Goal: Task Accomplishment & Management: Manage account settings

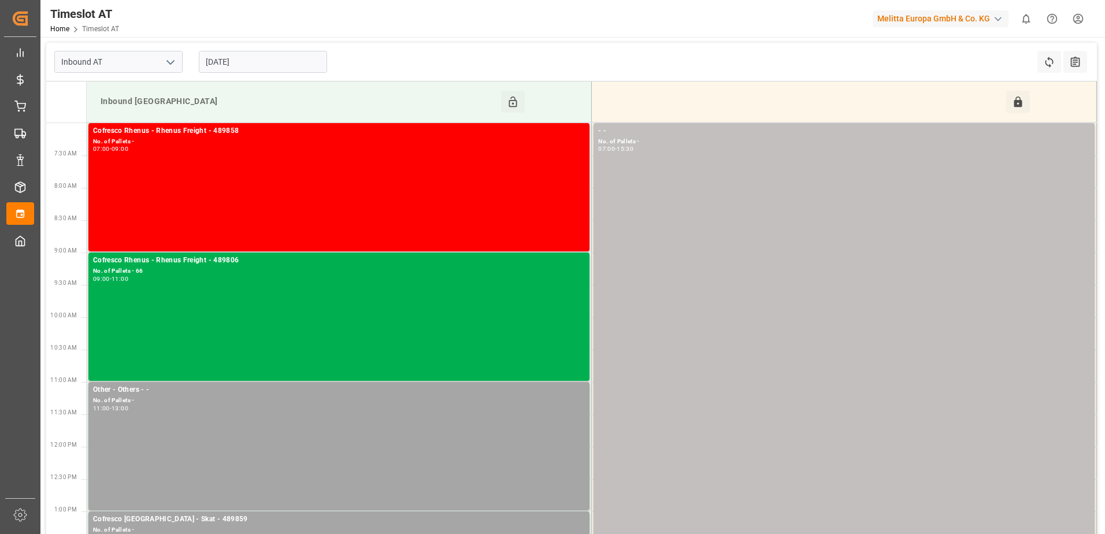
scroll to position [116, 0]
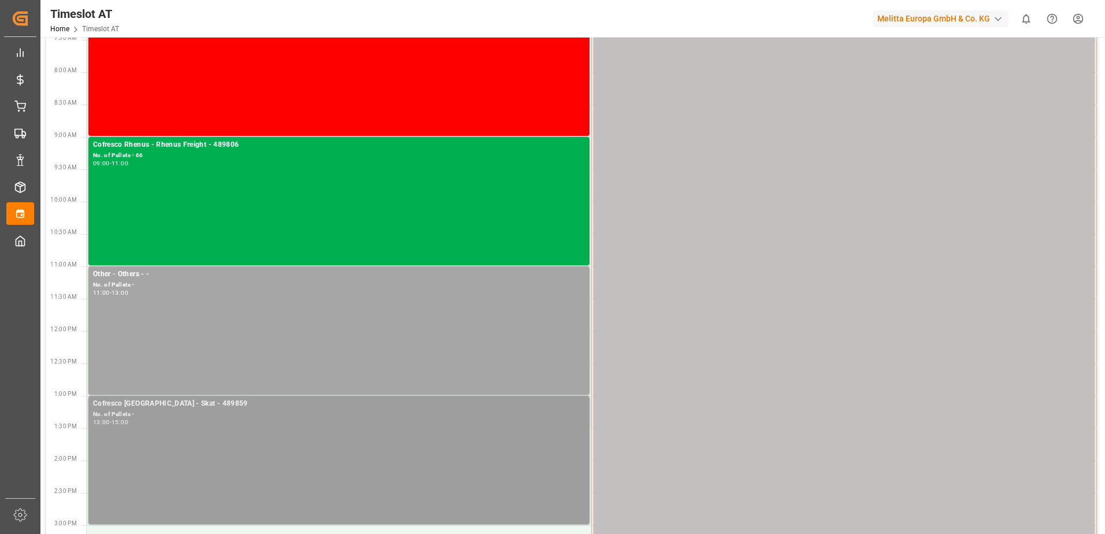
click at [288, 430] on div "Cofresco Poland - Skat - 489859 No. of Pallets - 13:00 - 15:00" at bounding box center [339, 460] width 492 height 124
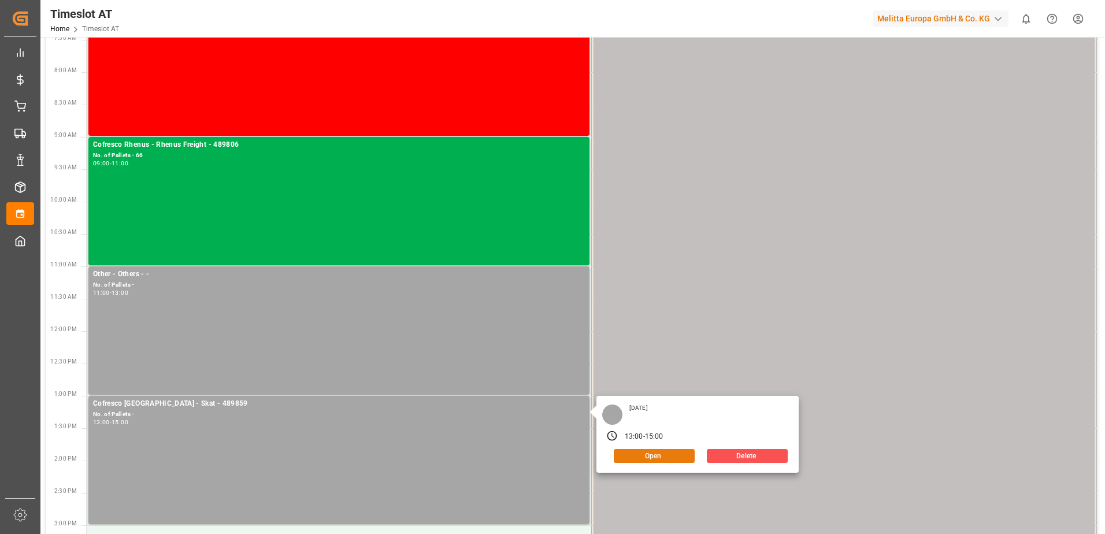
click at [649, 457] on button "Open" at bounding box center [654, 456] width 81 height 14
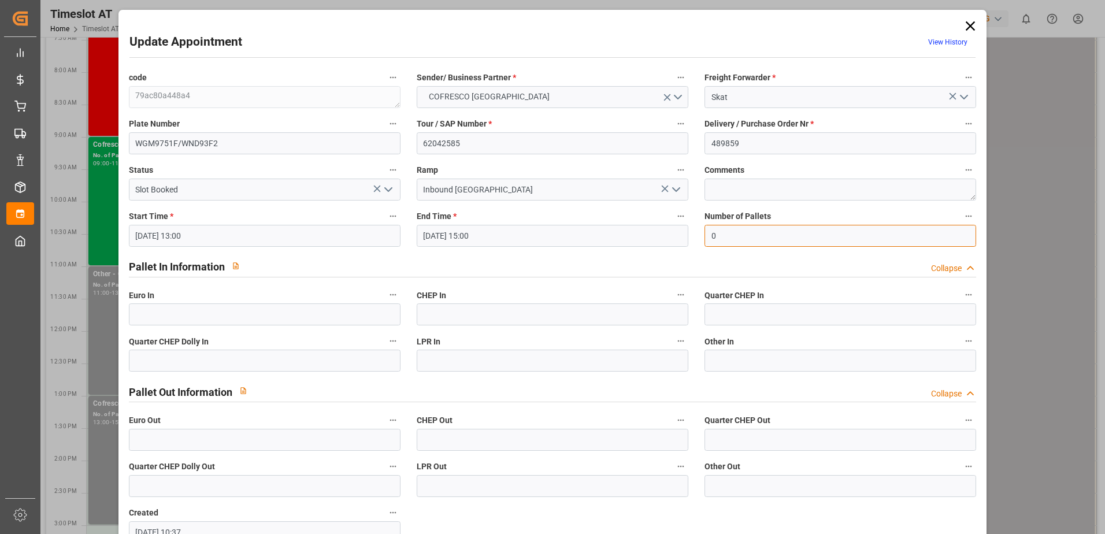
click at [735, 237] on input "0" at bounding box center [840, 236] width 272 height 22
type input "60"
click at [312, 320] on input "text" at bounding box center [265, 314] width 272 height 22
type input "60"
click at [389, 190] on polyline "open menu" at bounding box center [388, 189] width 7 height 3
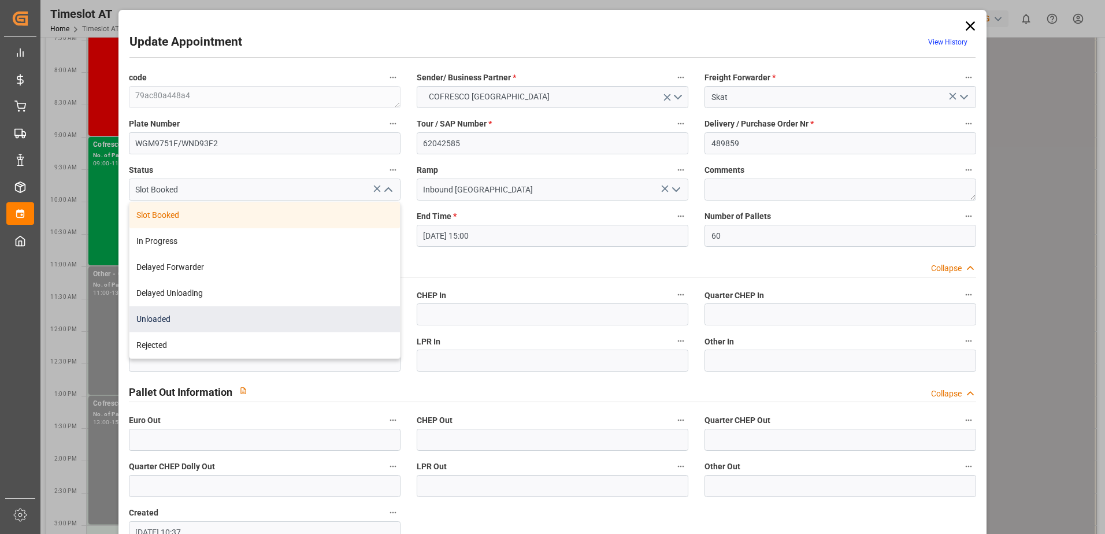
click at [235, 328] on div "Unloaded" at bounding box center [264, 319] width 270 height 26
type input "Unloaded"
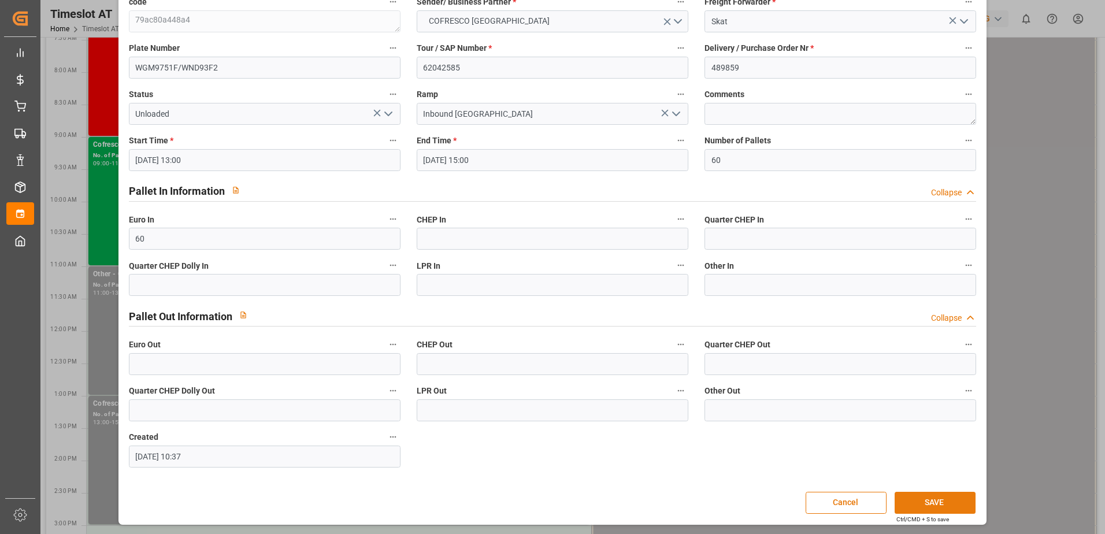
scroll to position [76, 0]
click at [920, 500] on button "SAVE" at bounding box center [934, 502] width 81 height 22
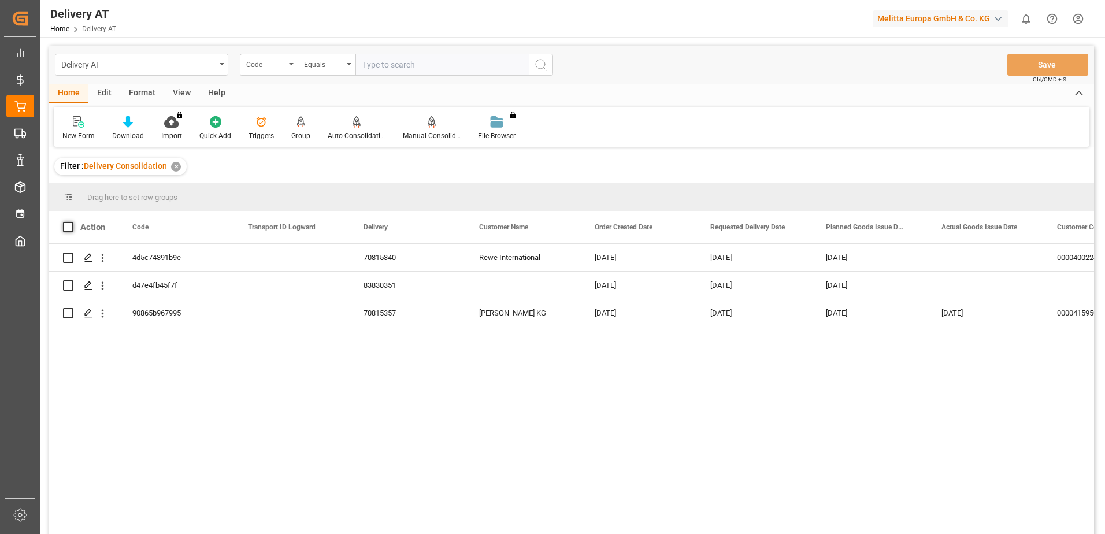
click at [69, 228] on span at bounding box center [68, 227] width 10 height 10
click at [72, 222] on input "checkbox" at bounding box center [72, 222] width 0 height 0
checkbox input "true"
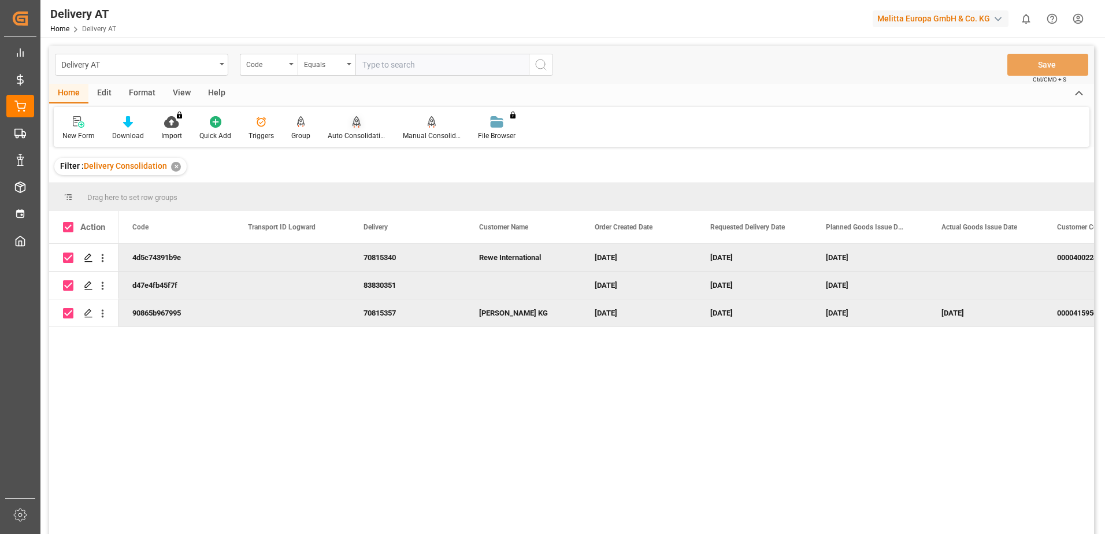
click at [347, 131] on div "Auto Consolidation" at bounding box center [357, 136] width 58 height 10
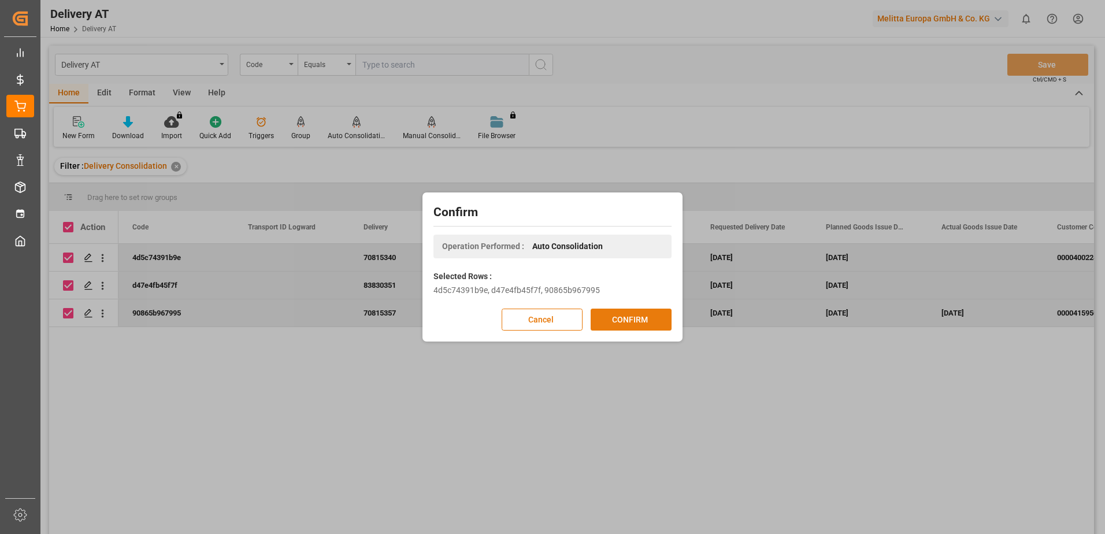
click at [619, 319] on button "CONFIRM" at bounding box center [631, 320] width 81 height 22
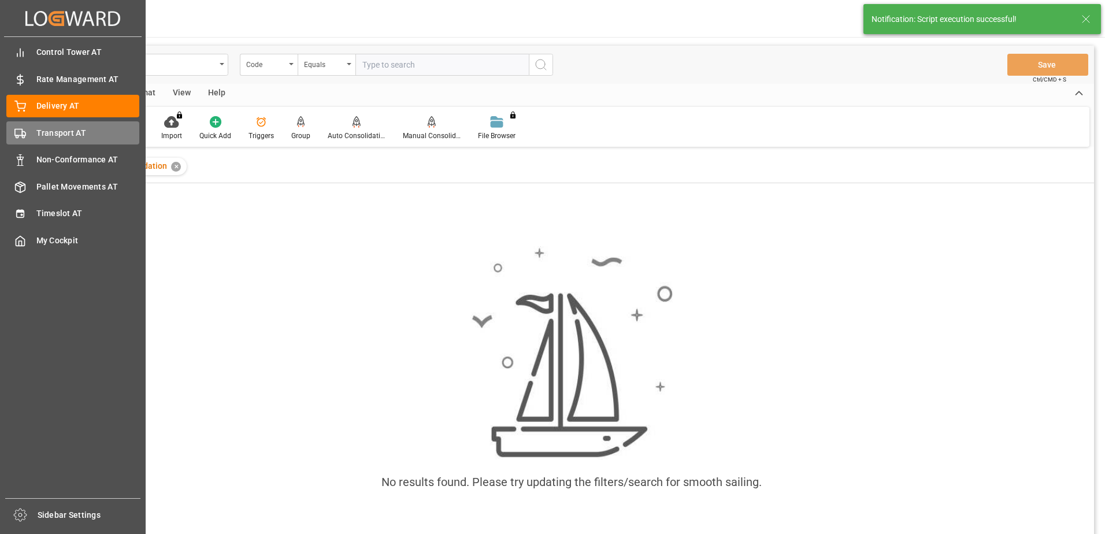
click at [32, 138] on div "Transport AT Transport AT" at bounding box center [72, 132] width 133 height 23
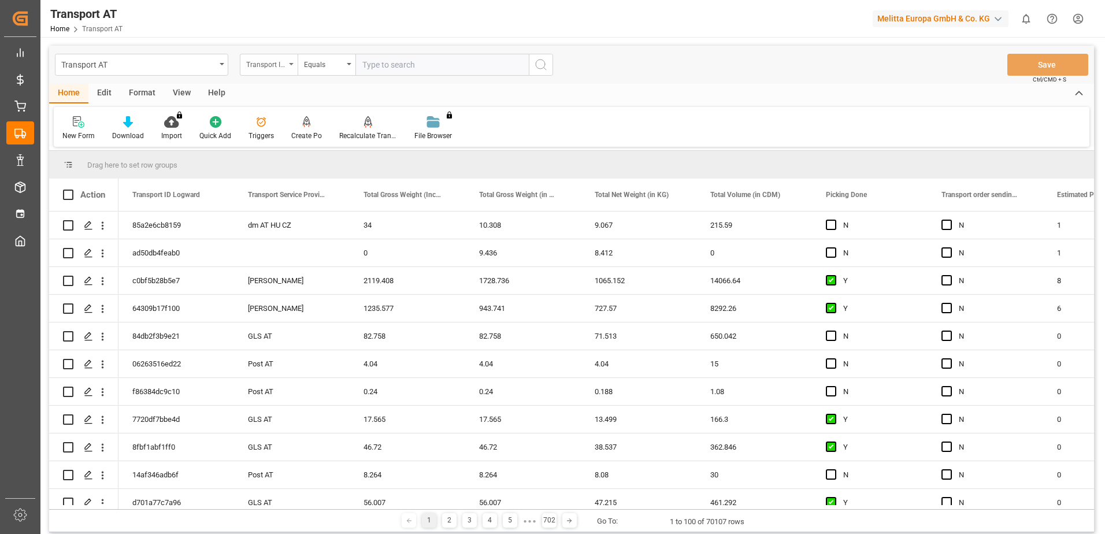
click at [293, 69] on div "Transport ID Logward" at bounding box center [269, 65] width 58 height 22
type input "done"
click at [302, 119] on div "Picking Done" at bounding box center [326, 118] width 172 height 24
click at [402, 66] on input "text" at bounding box center [441, 65] width 173 height 22
type input "Y"
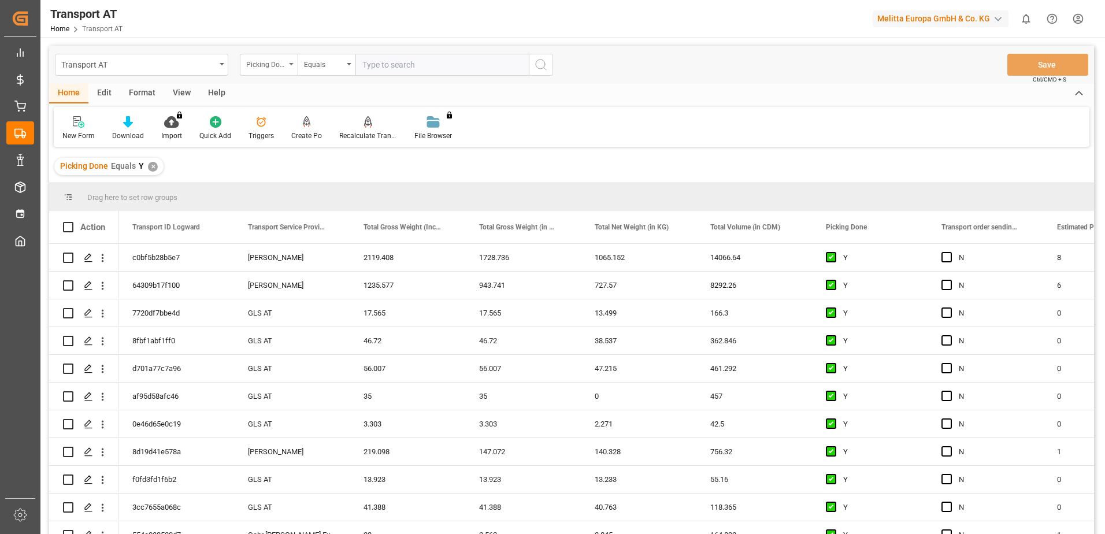
click at [290, 65] on icon "open menu" at bounding box center [291, 64] width 5 height 2
type input "manu"
click at [296, 118] on div "Transport order sending (manual)" at bounding box center [326, 118] width 172 height 24
click at [384, 67] on input "text" at bounding box center [441, 65] width 173 height 22
type input "N"
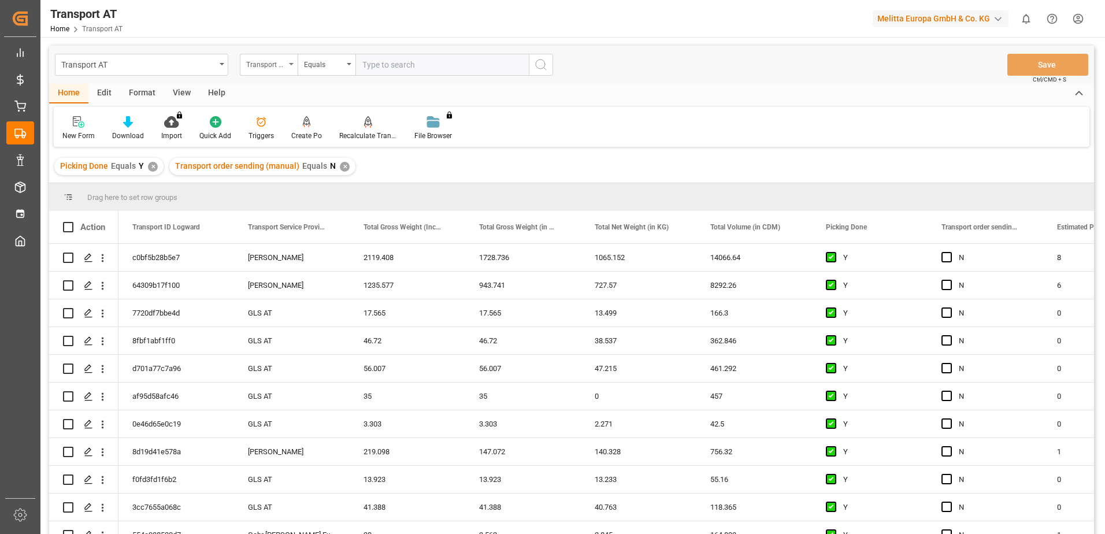
click at [281, 64] on div "Transport order sending (manual)" at bounding box center [265, 63] width 39 height 13
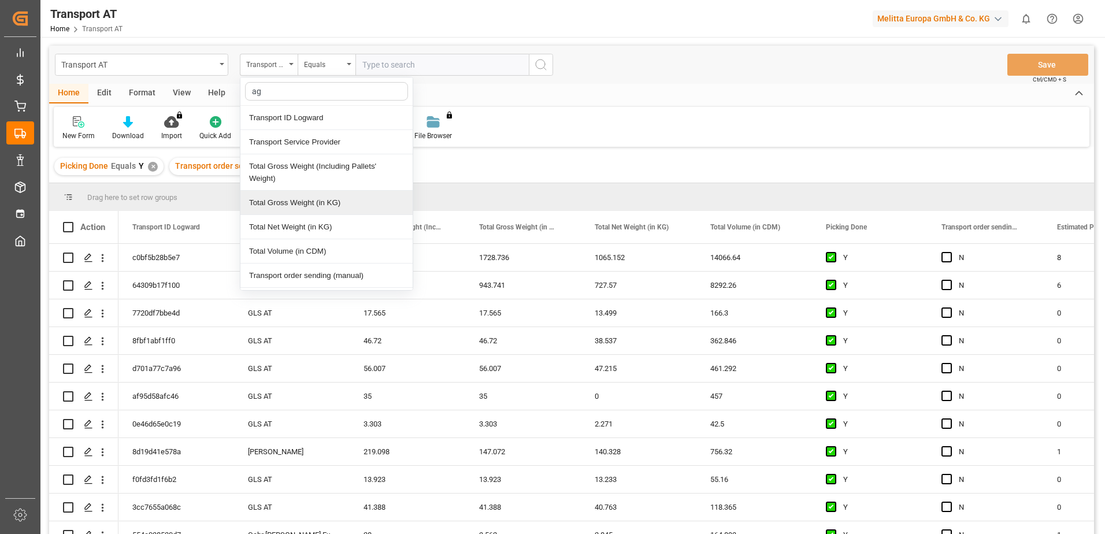
type input "agg"
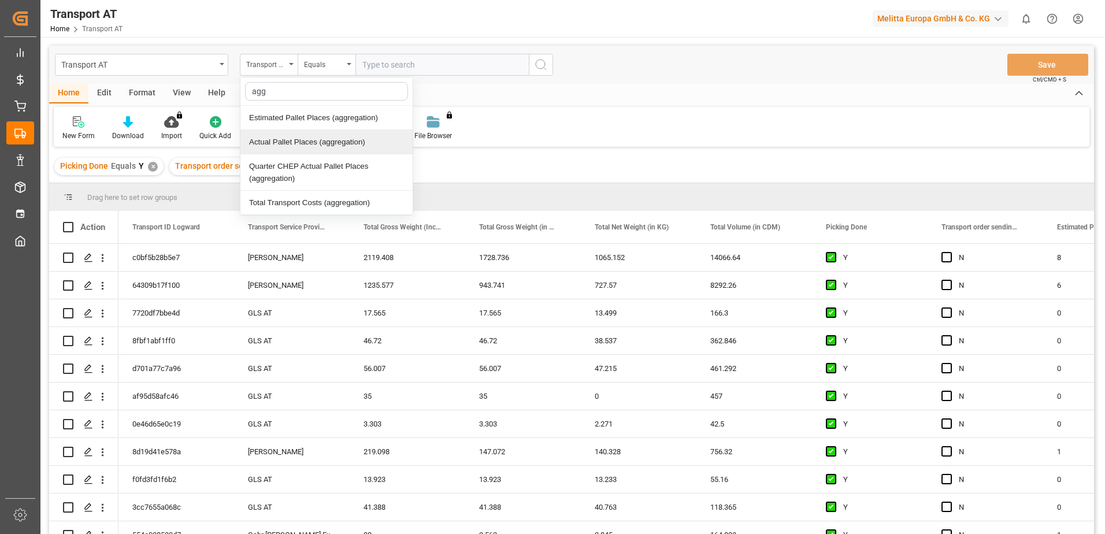
click at [296, 144] on div "Actual Pallet Places (aggregation)" at bounding box center [326, 142] width 172 height 24
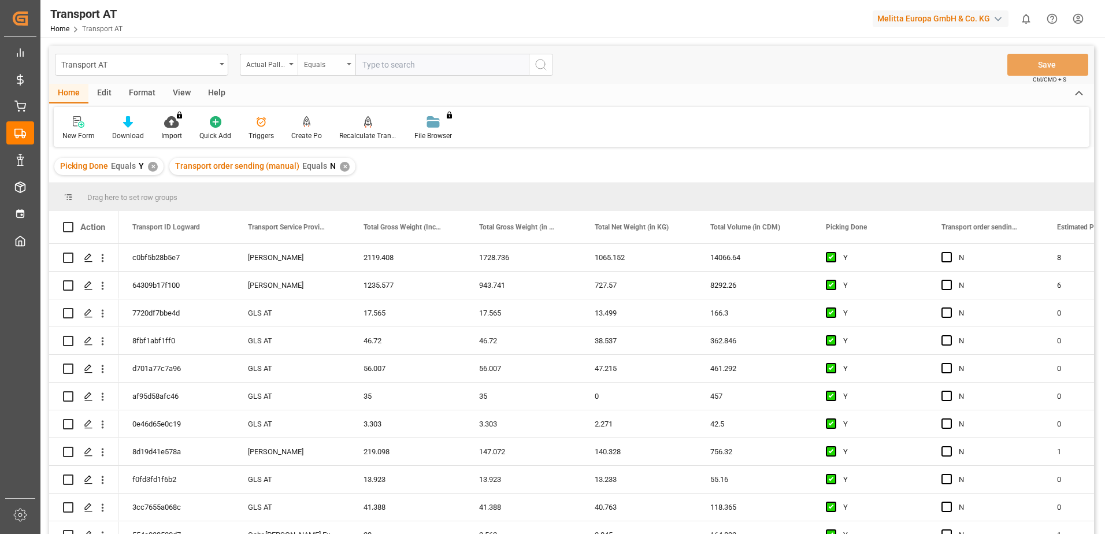
click at [346, 63] on div "Equals" at bounding box center [327, 65] width 58 height 22
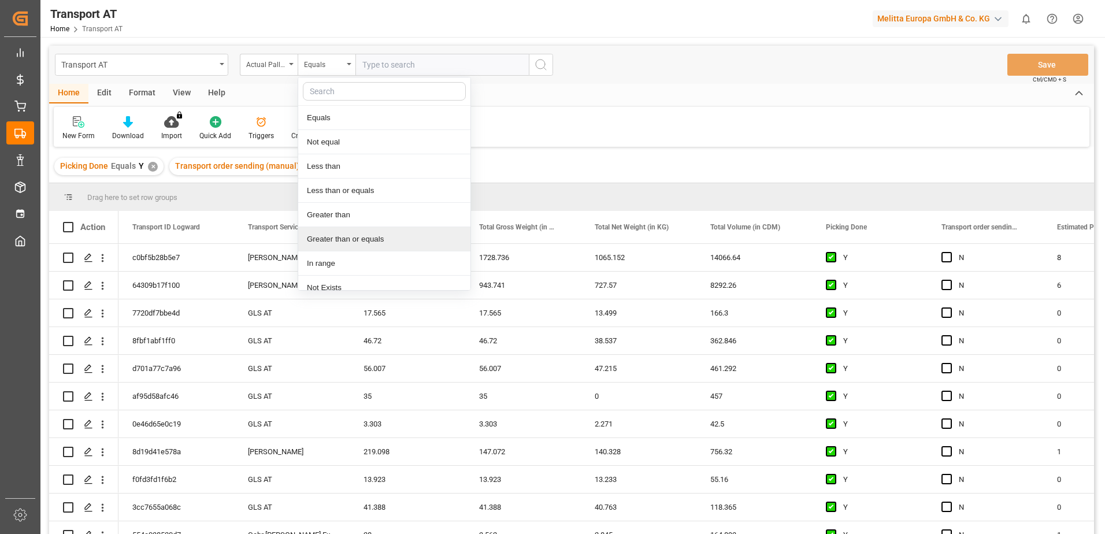
click at [349, 239] on div "Greater than or equals" at bounding box center [384, 239] width 172 height 24
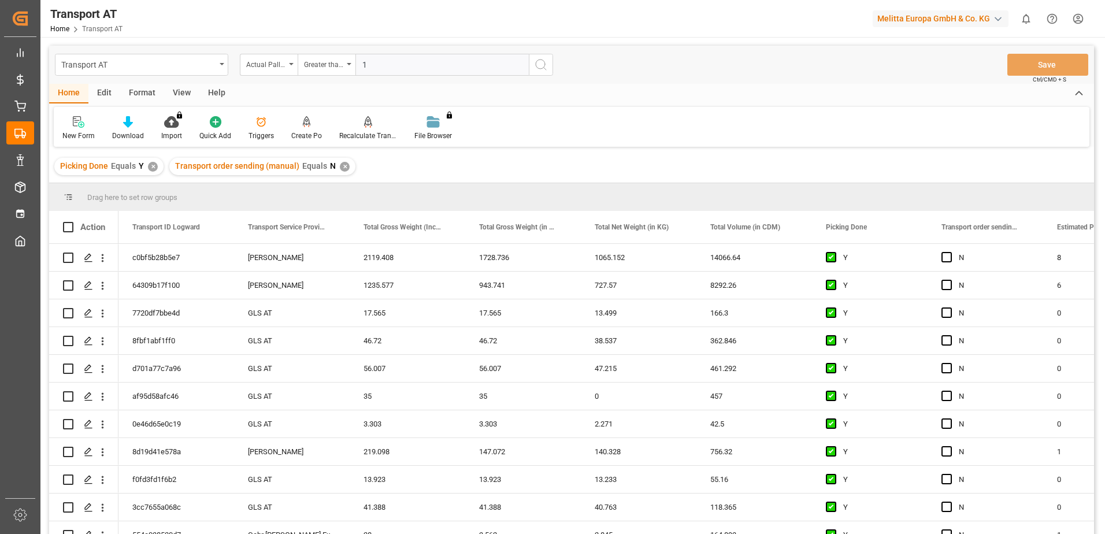
type input "1"
click at [545, 67] on icon "search button" at bounding box center [541, 65] width 14 height 14
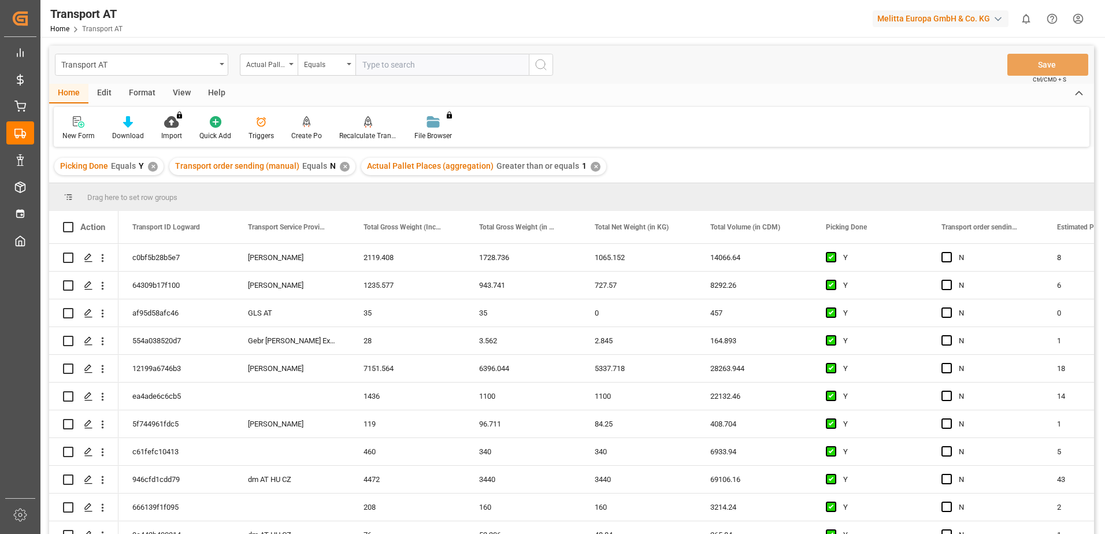
click at [183, 92] on div "View" at bounding box center [181, 94] width 35 height 20
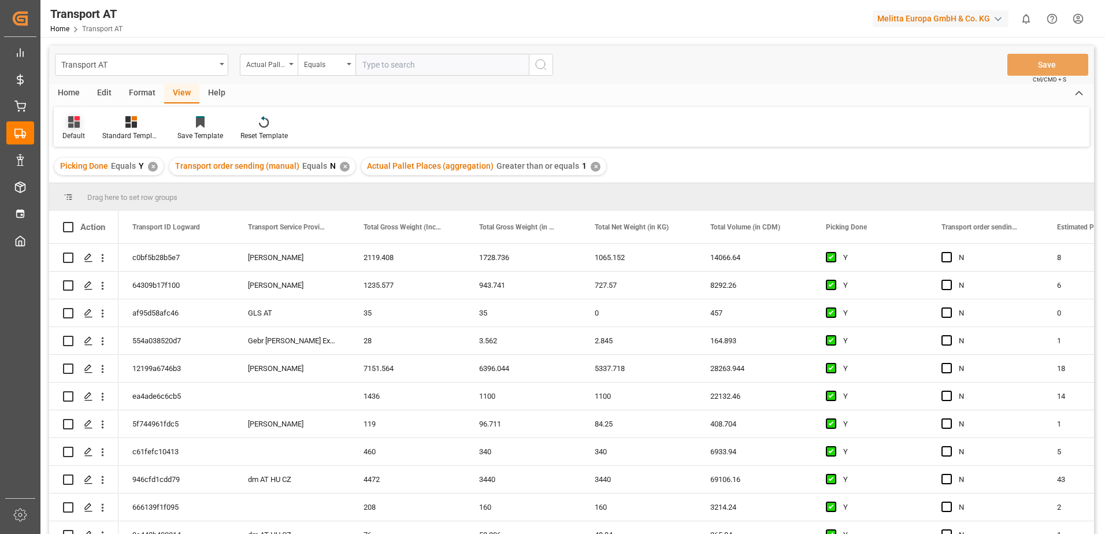
click at [75, 125] on icon at bounding box center [74, 122] width 12 height 12
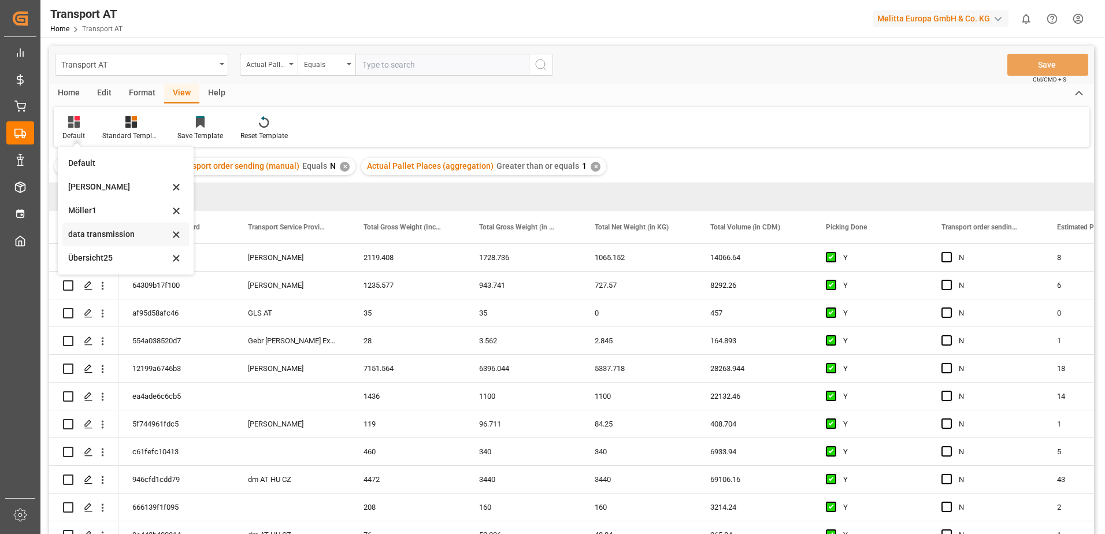
click at [105, 234] on div "data transmission" at bounding box center [118, 234] width 101 height 12
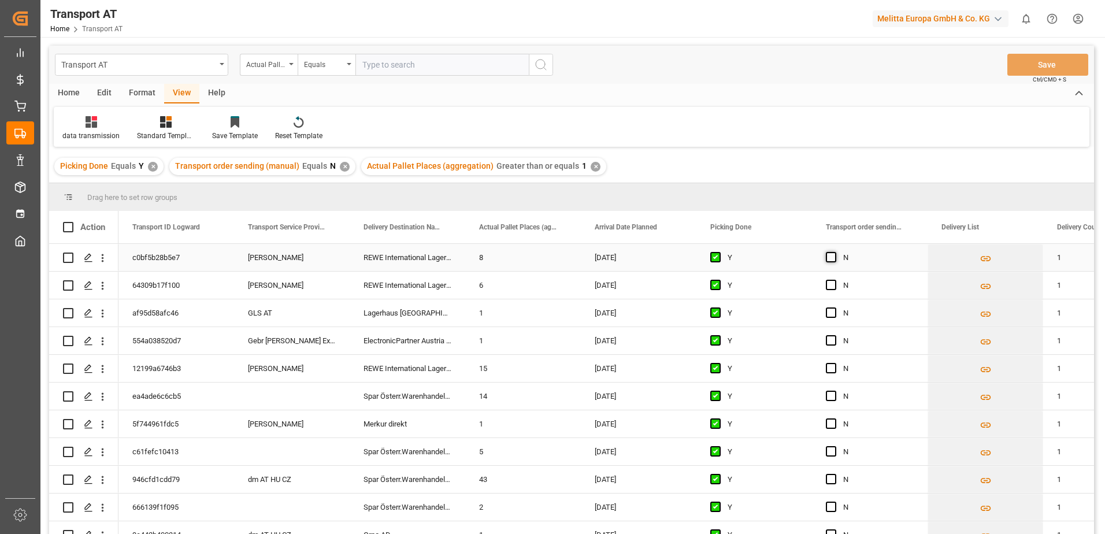
click at [830, 258] on span "Press SPACE to select this row." at bounding box center [831, 257] width 10 height 10
click at [834, 252] on input "Press SPACE to select this row." at bounding box center [834, 252] width 0 height 0
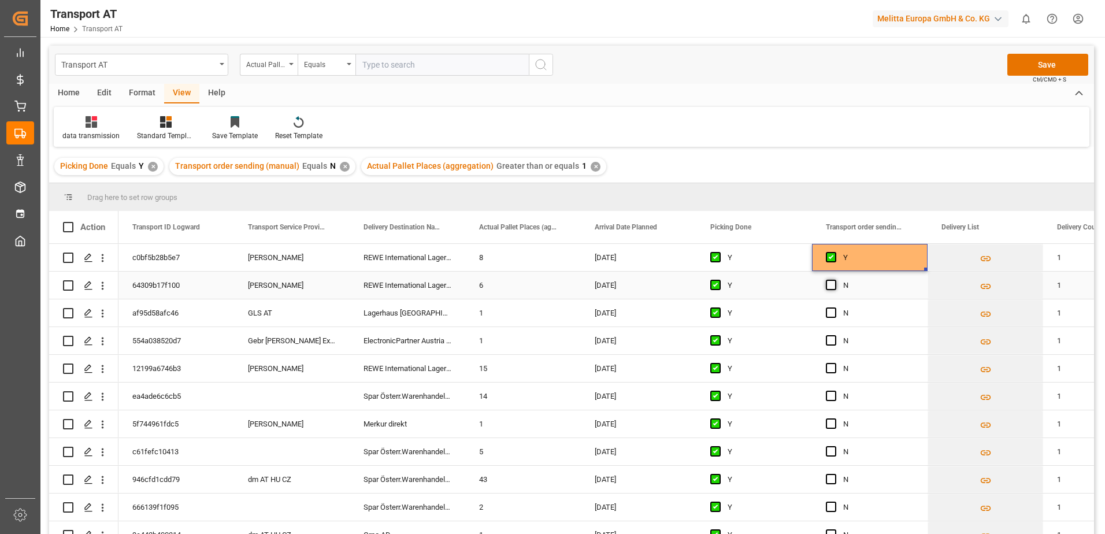
click at [830, 285] on span "Press SPACE to select this row." at bounding box center [831, 285] width 10 height 10
click at [834, 280] on input "Press SPACE to select this row." at bounding box center [834, 280] width 0 height 0
click at [830, 341] on span "Press SPACE to select this row." at bounding box center [831, 340] width 10 height 10
click at [834, 335] on input "Press SPACE to select this row." at bounding box center [834, 335] width 0 height 0
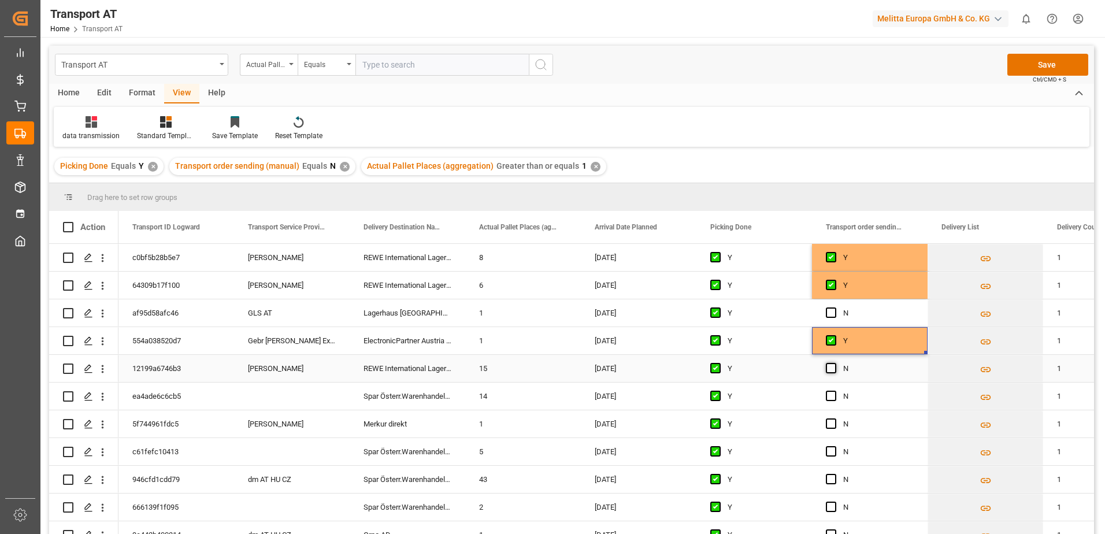
click at [831, 366] on span "Press SPACE to select this row." at bounding box center [831, 368] width 10 height 10
click at [834, 363] on input "Press SPACE to select this row." at bounding box center [834, 363] width 0 height 0
click at [833, 424] on span "Press SPACE to select this row." at bounding box center [831, 423] width 10 height 10
click at [834, 418] on input "Press SPACE to select this row." at bounding box center [834, 418] width 0 height 0
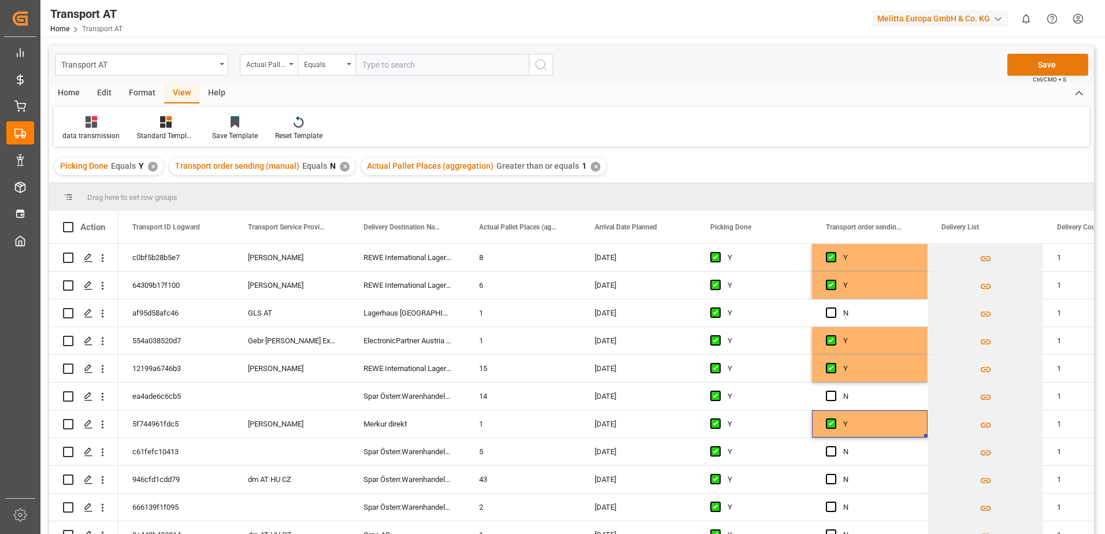
click at [1030, 63] on button "Save" at bounding box center [1047, 65] width 81 height 22
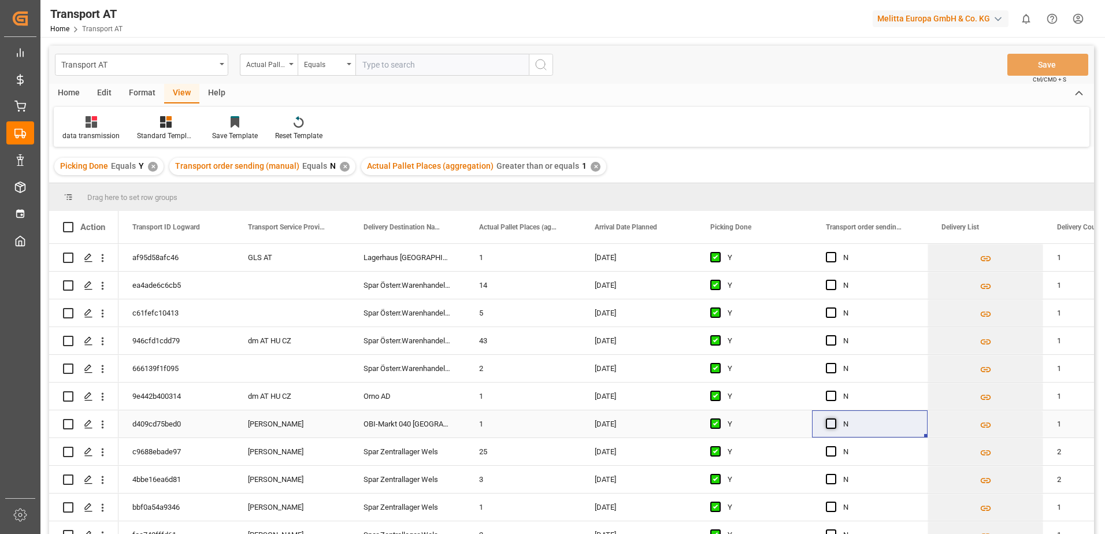
click at [829, 424] on span "Press SPACE to select this row." at bounding box center [831, 423] width 10 height 10
click at [834, 418] on input "Press SPACE to select this row." at bounding box center [834, 418] width 0 height 0
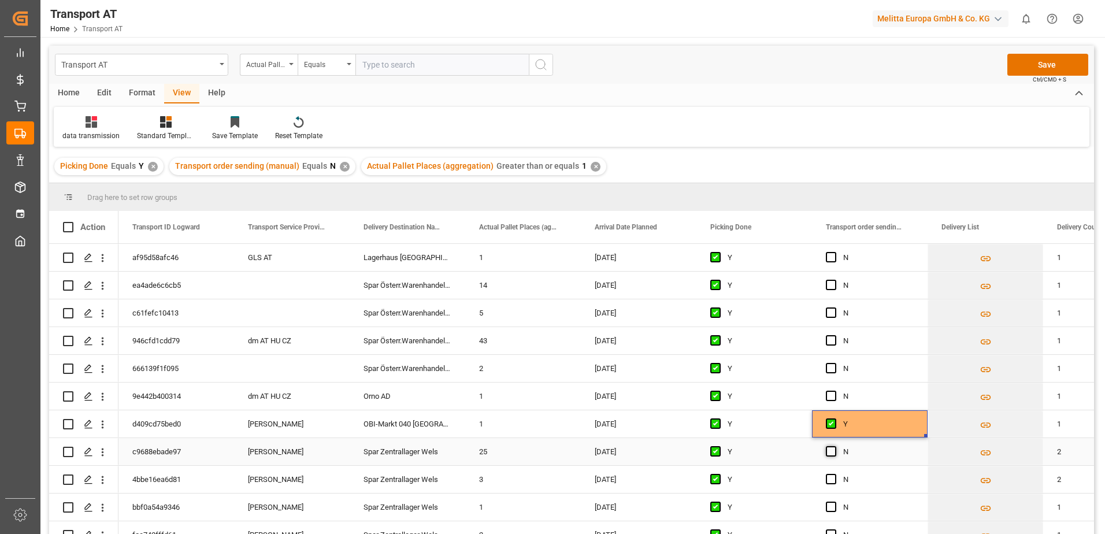
click at [829, 451] on span "Press SPACE to select this row." at bounding box center [831, 451] width 10 height 10
click at [834, 446] on input "Press SPACE to select this row." at bounding box center [834, 446] width 0 height 0
click at [832, 479] on span "Press SPACE to select this row." at bounding box center [831, 479] width 10 height 10
click at [834, 474] on input "Press SPACE to select this row." at bounding box center [834, 474] width 0 height 0
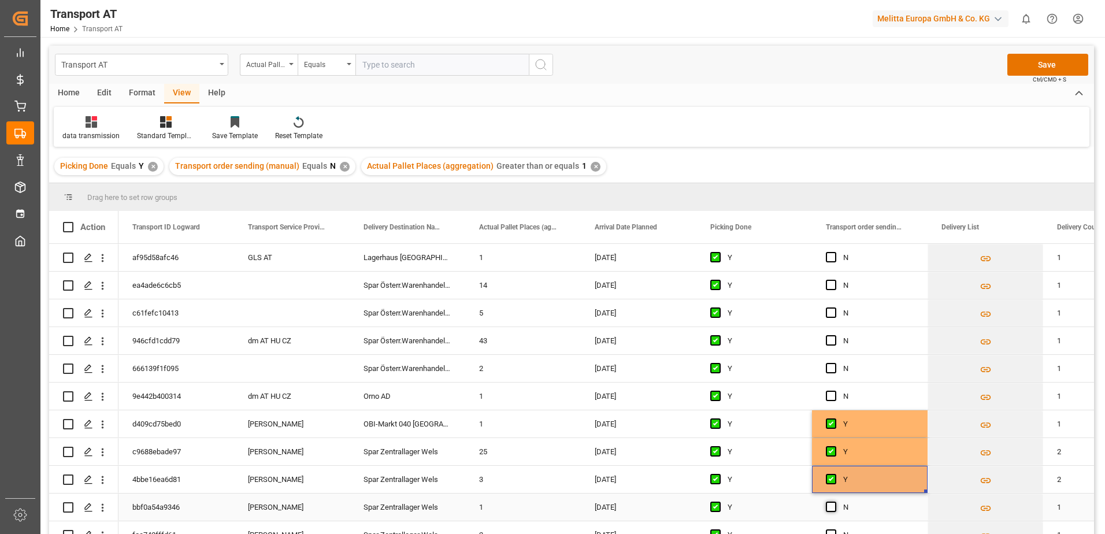
click at [833, 508] on span "Press SPACE to select this row." at bounding box center [831, 507] width 10 height 10
click at [834, 502] on input "Press SPACE to select this row." at bounding box center [834, 502] width 0 height 0
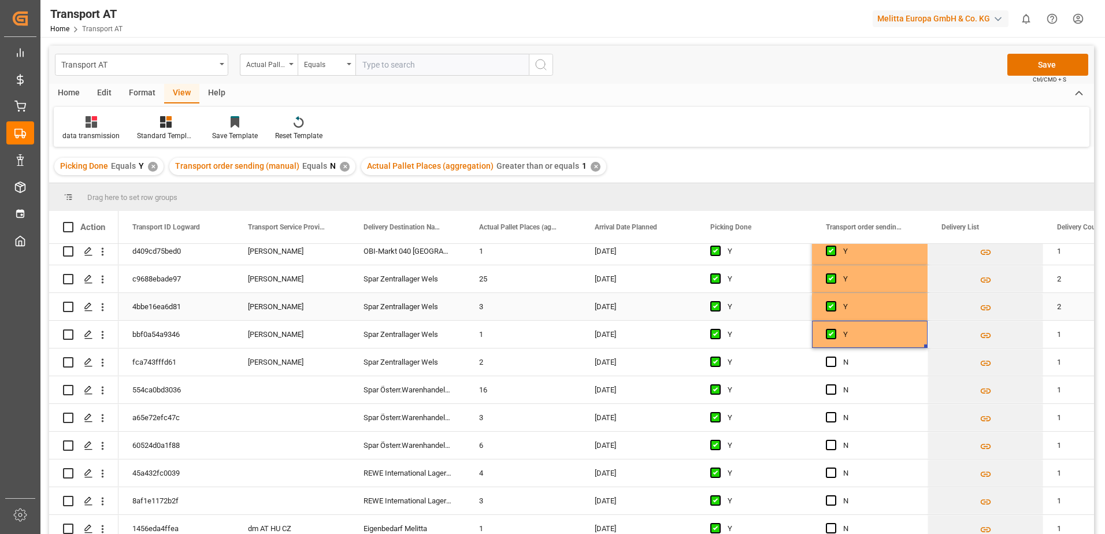
scroll to position [173, 0]
click at [834, 361] on span "Press SPACE to select this row." at bounding box center [831, 361] width 10 height 10
click at [834, 356] on input "Press SPACE to select this row." at bounding box center [834, 356] width 0 height 0
click at [1022, 67] on button "Save" at bounding box center [1047, 65] width 81 height 22
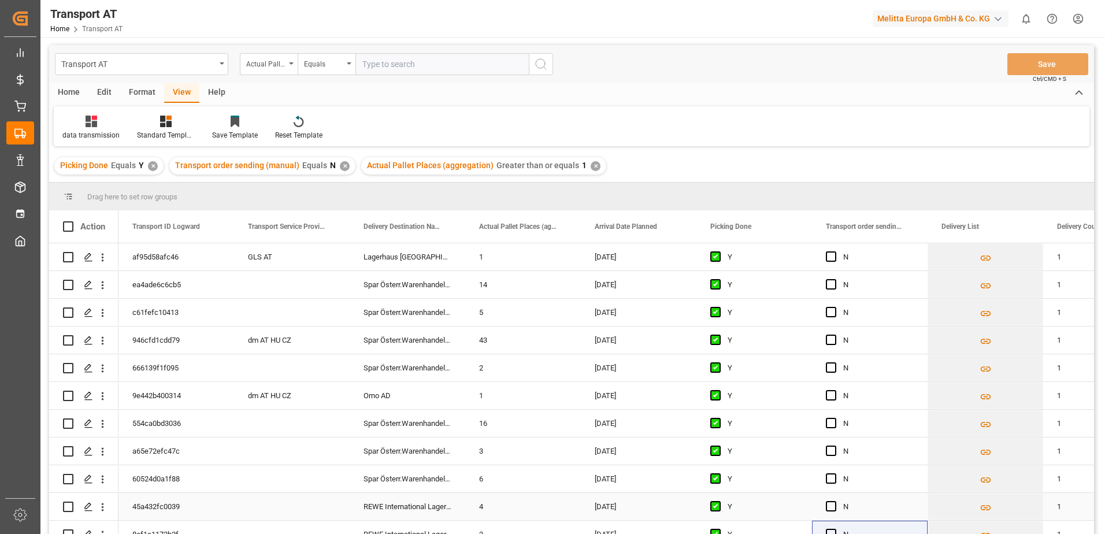
scroll to position [0, 0]
